Goal: Use online tool/utility: Utilize a website feature to perform a specific function

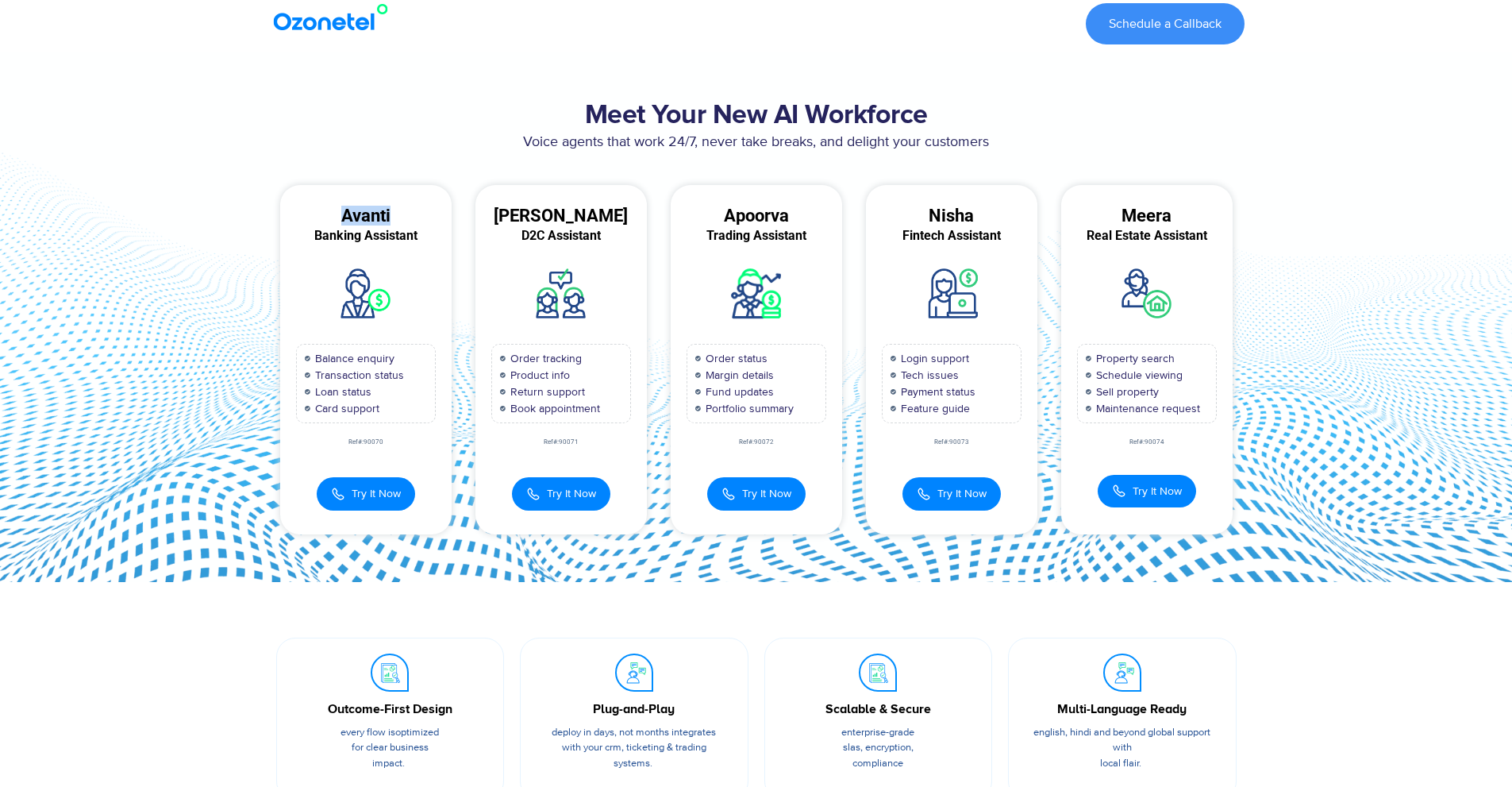
drag, startPoint x: 342, startPoint y: 214, endPoint x: 446, endPoint y: 219, distance: 104.1
click at [446, 219] on div "Avanti" at bounding box center [366, 216] width 172 height 14
click at [214, 236] on section "Meet Your New AI Workforce Voice agents that work 24/7, never take breaks, and …" at bounding box center [756, 317] width 1512 height 529
drag, startPoint x: 901, startPoint y: 232, endPoint x: 1033, endPoint y: 248, distance: 133.0
click at [1033, 248] on div "Nisha Fintech Assistant Login support Tech issues Payment status Feature guide …" at bounding box center [951, 360] width 172 height 349
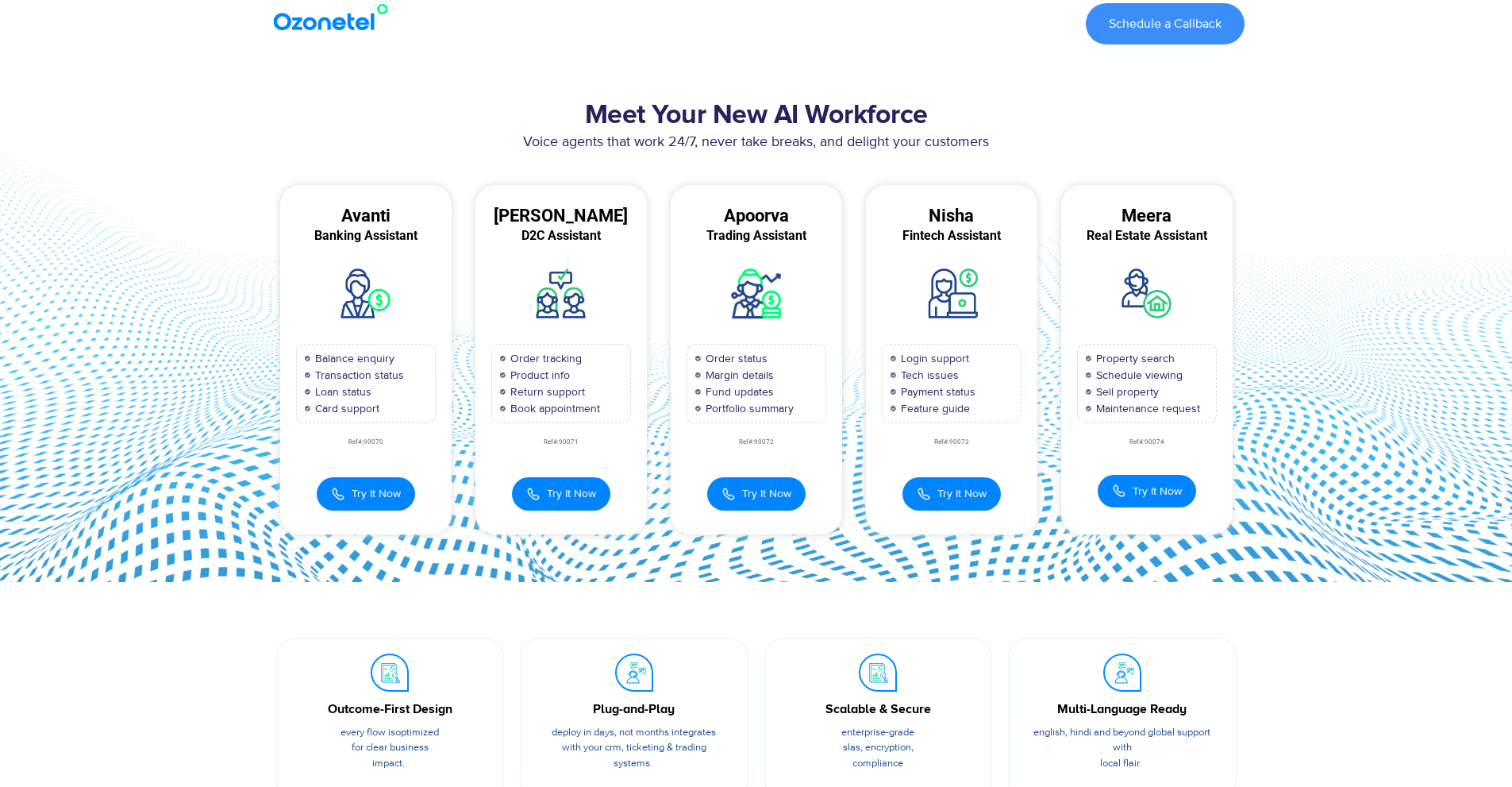
click at [1250, 275] on div "Meet Your New AI Workforce Voice agents that work 24/7, never take breaks, and …" at bounding box center [757, 317] width 992 height 450
click at [359, 518] on div "Avanti Banking Assistant Balance enquiry Transaction status Loan status Card su…" at bounding box center [366, 360] width 172 height 349
click at [362, 502] on button "Try It Now" at bounding box center [365, 492] width 98 height 33
click at [392, 486] on span "Try It Now" at bounding box center [376, 492] width 49 height 17
click at [363, 489] on span "Try It Now" at bounding box center [376, 492] width 49 height 17
